Goal: Navigation & Orientation: Go to known website

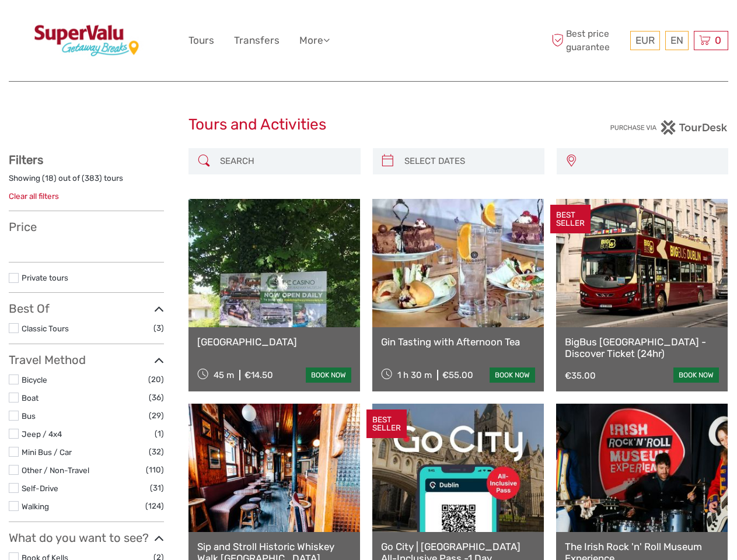
select select
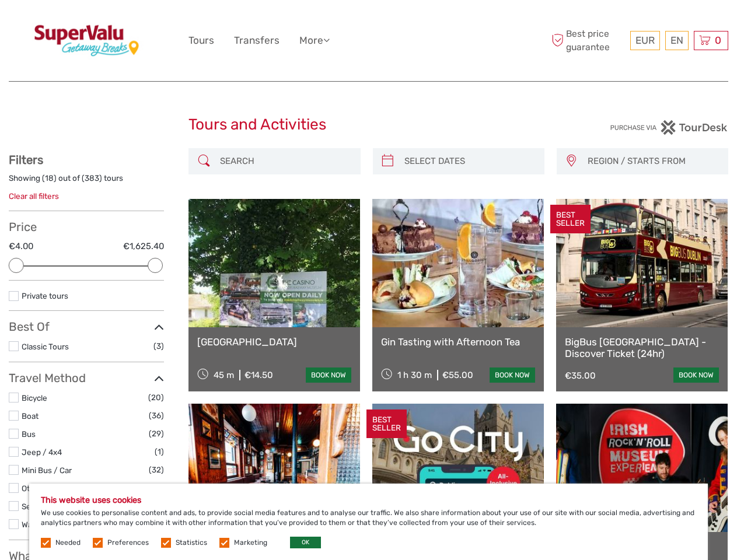
click at [368, 41] on div "EUR EUR $ £ EN English Español Deutsch Tours Transfers More Travel Articles Bac…" at bounding box center [369, 41] width 360 height 64
click at [315, 40] on link "More" at bounding box center [314, 40] width 30 height 17
click at [329, 40] on icon at bounding box center [326, 40] width 6 height 10
click at [644, 40] on span "EUR" at bounding box center [645, 40] width 19 height 12
click at [677, 40] on div "EN English Español Deutsch" at bounding box center [676, 40] width 23 height 19
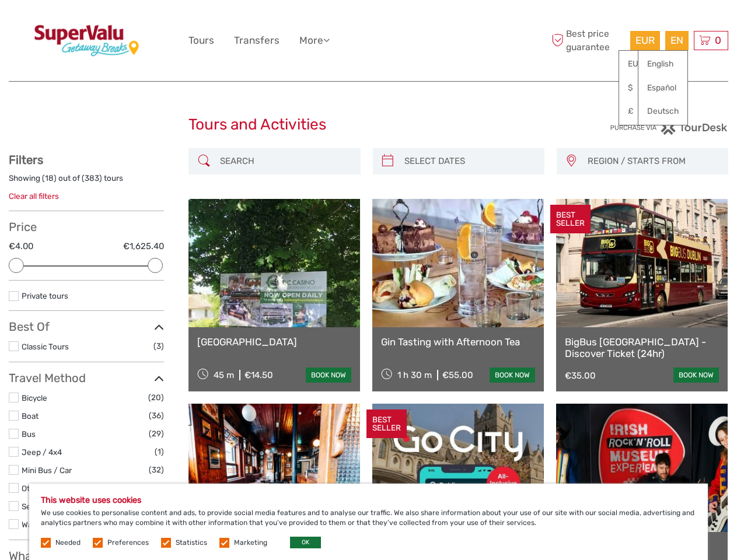
click at [711, 40] on div "0 Items Total €0.00 Checkout The shopping cart is empty." at bounding box center [711, 40] width 34 height 19
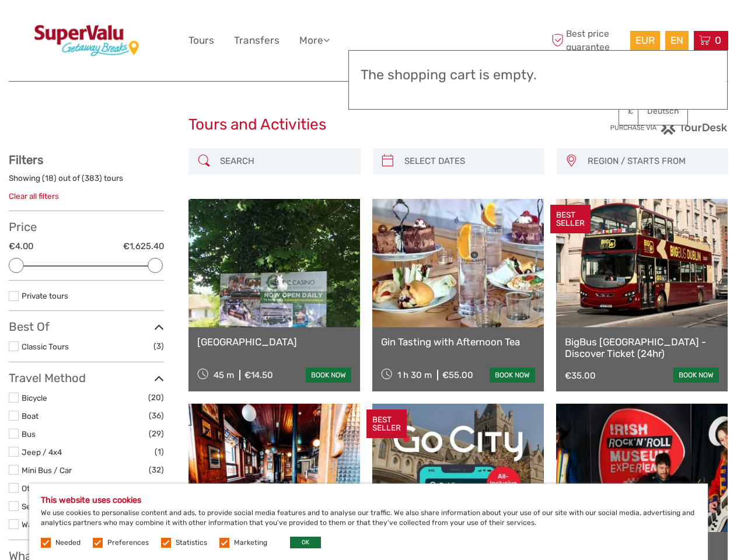
click at [16, 266] on div at bounding box center [16, 265] width 15 height 15
